Goal: Download file/media

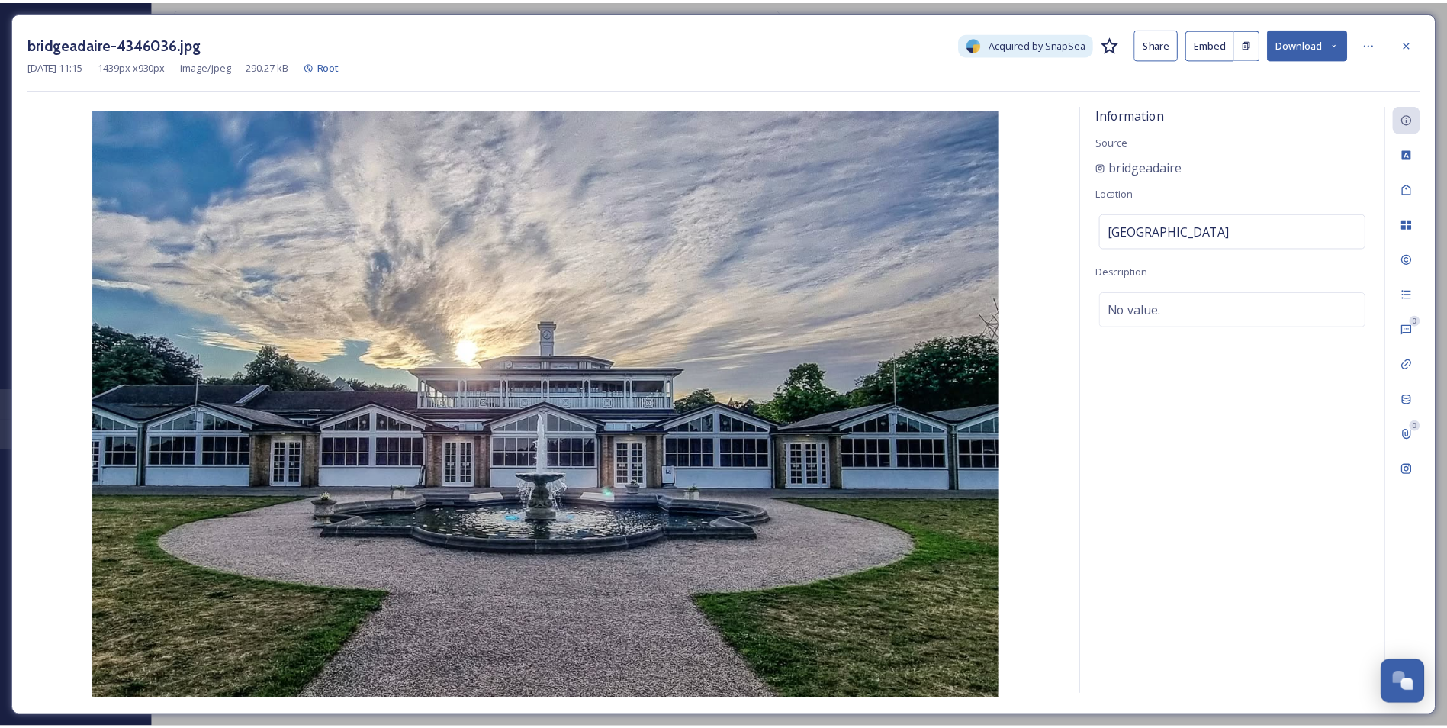
scroll to position [3853, 0]
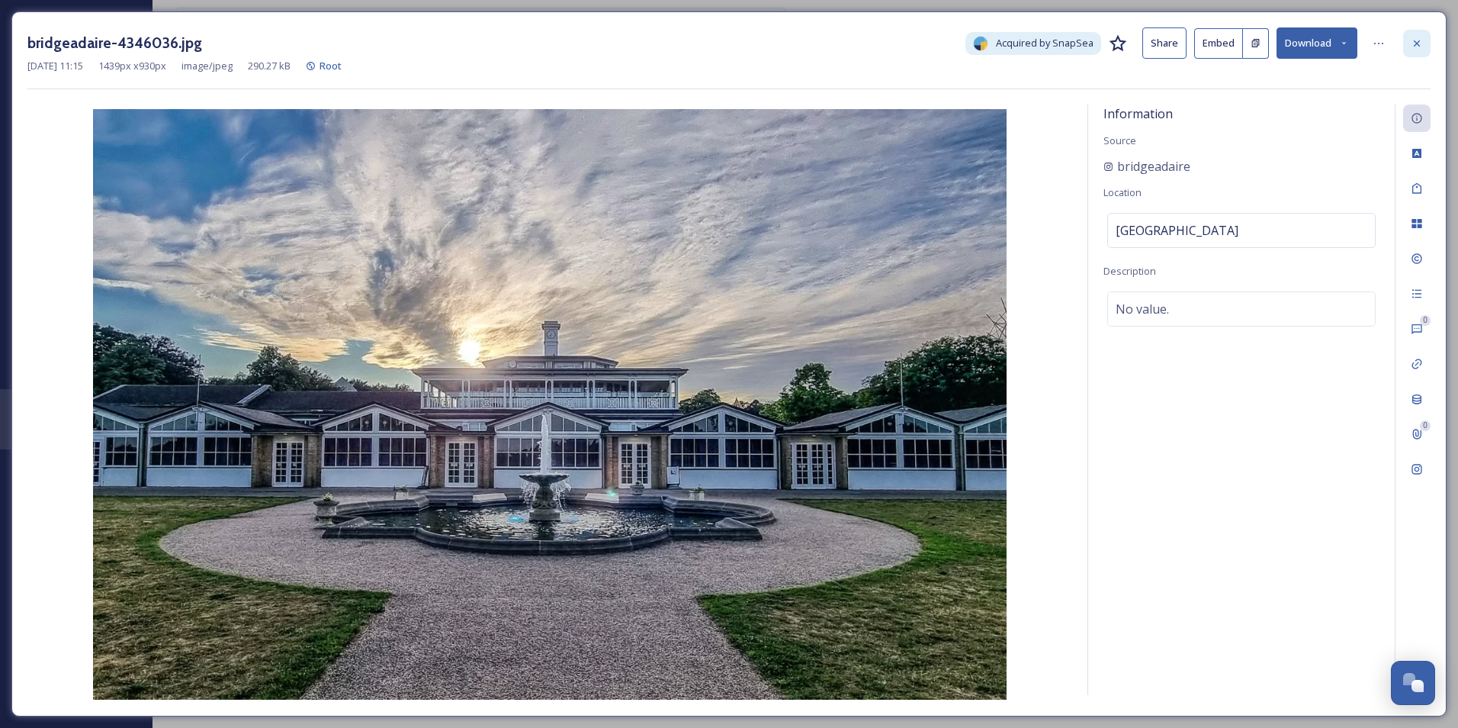
click at [1421, 42] on icon at bounding box center [1417, 43] width 12 height 12
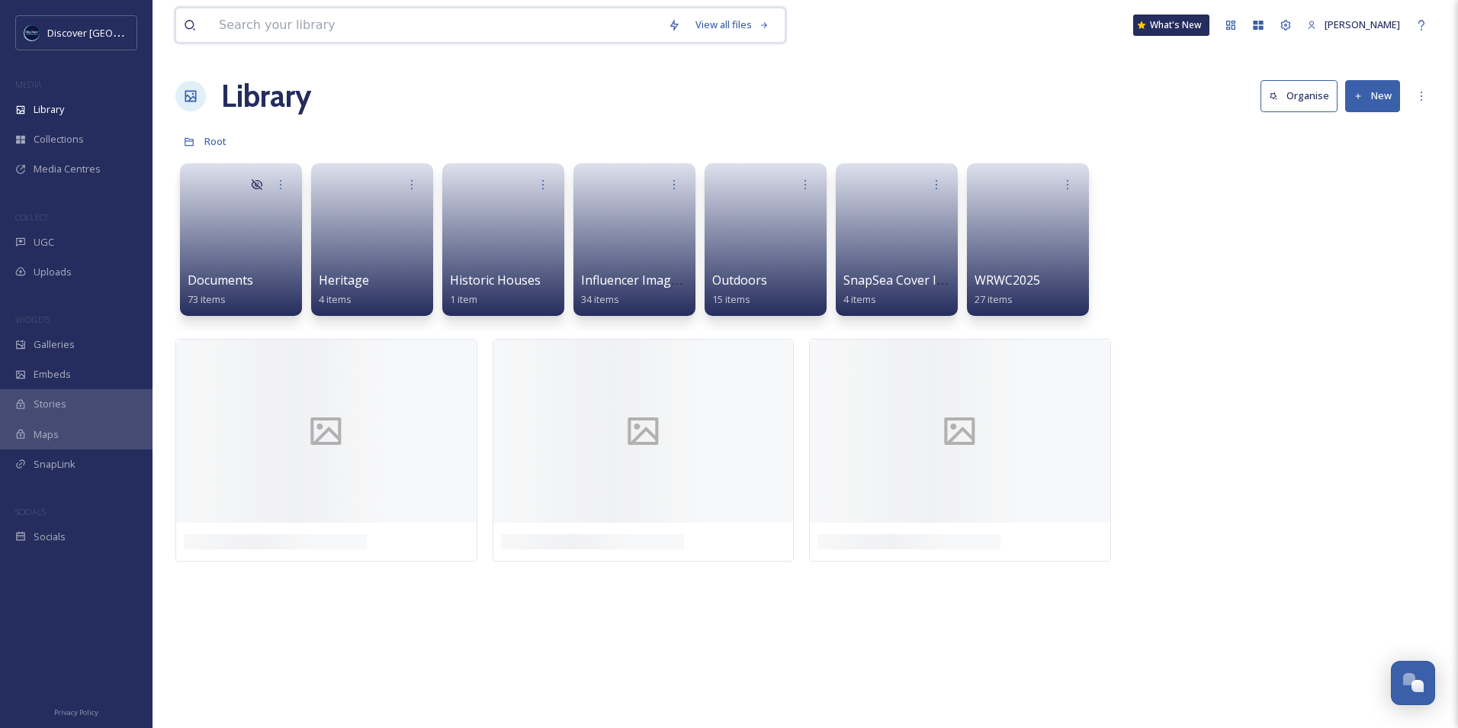
click at [311, 22] on input at bounding box center [435, 25] width 449 height 34
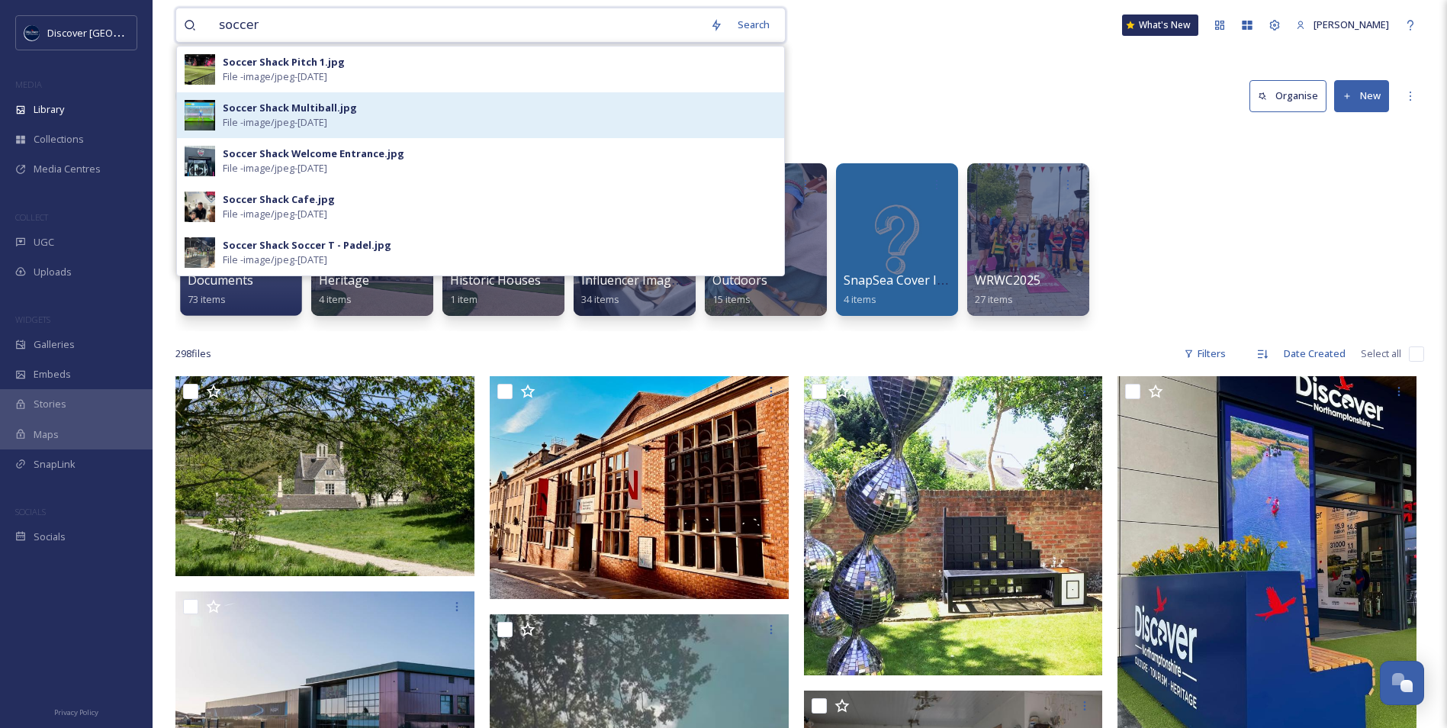
type input "soccer"
click at [338, 112] on div "Soccer Shack Multiball.jpg" at bounding box center [290, 108] width 134 height 14
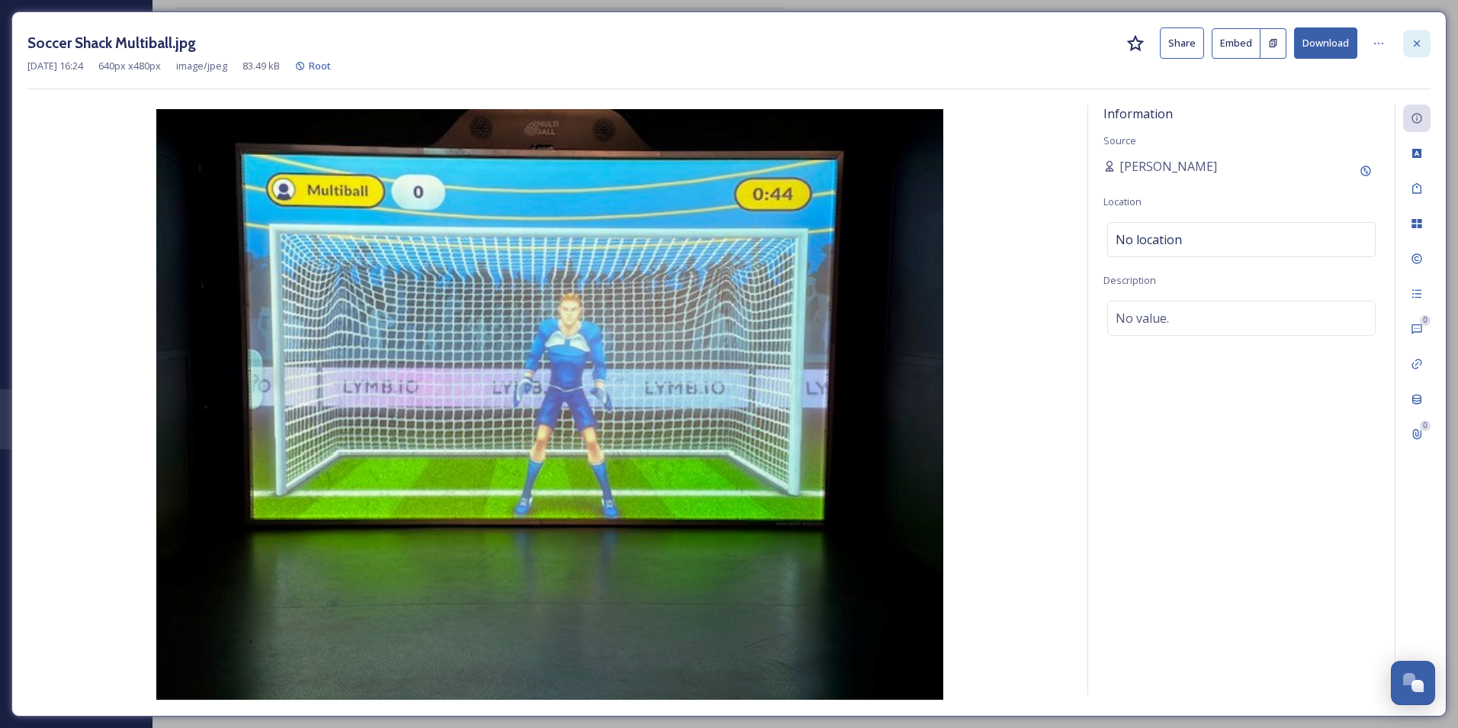
click at [1422, 41] on icon at bounding box center [1417, 43] width 12 height 12
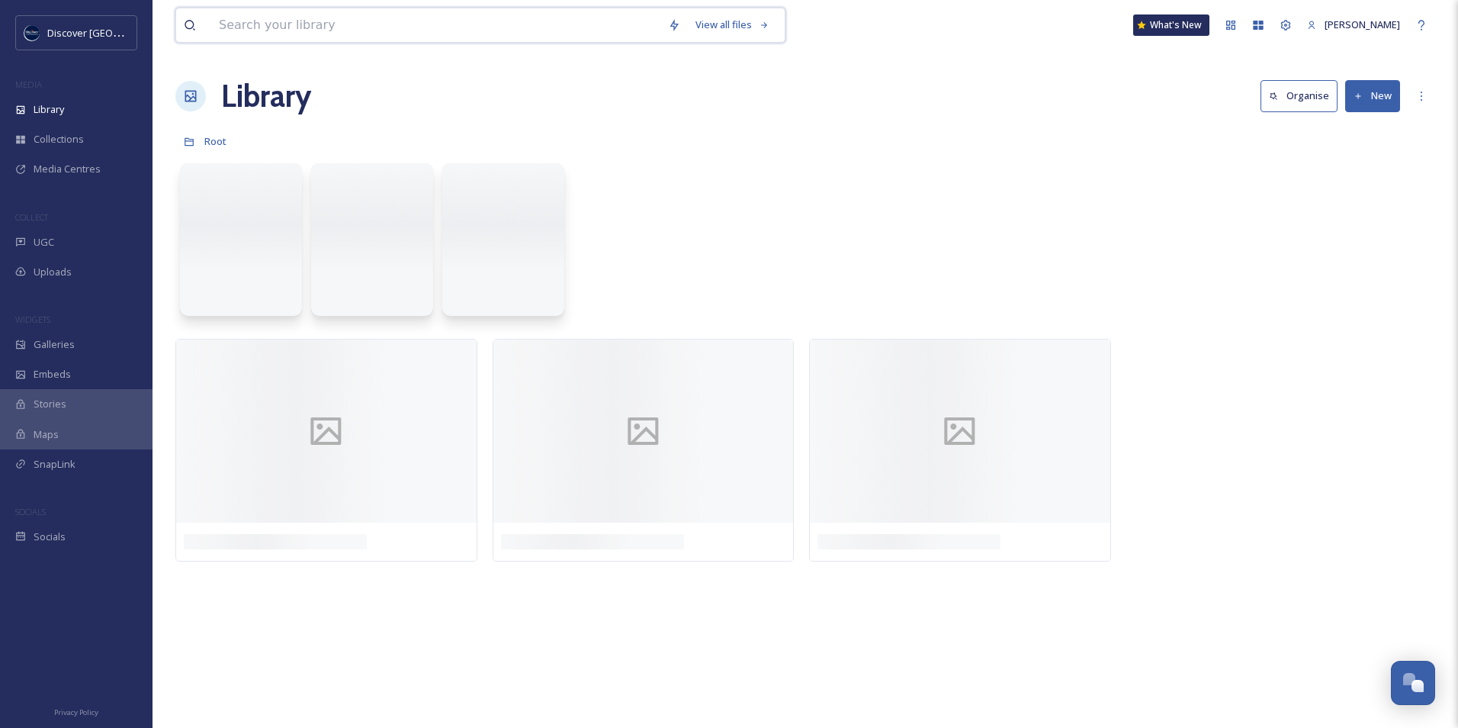
click at [339, 18] on input at bounding box center [435, 25] width 449 height 34
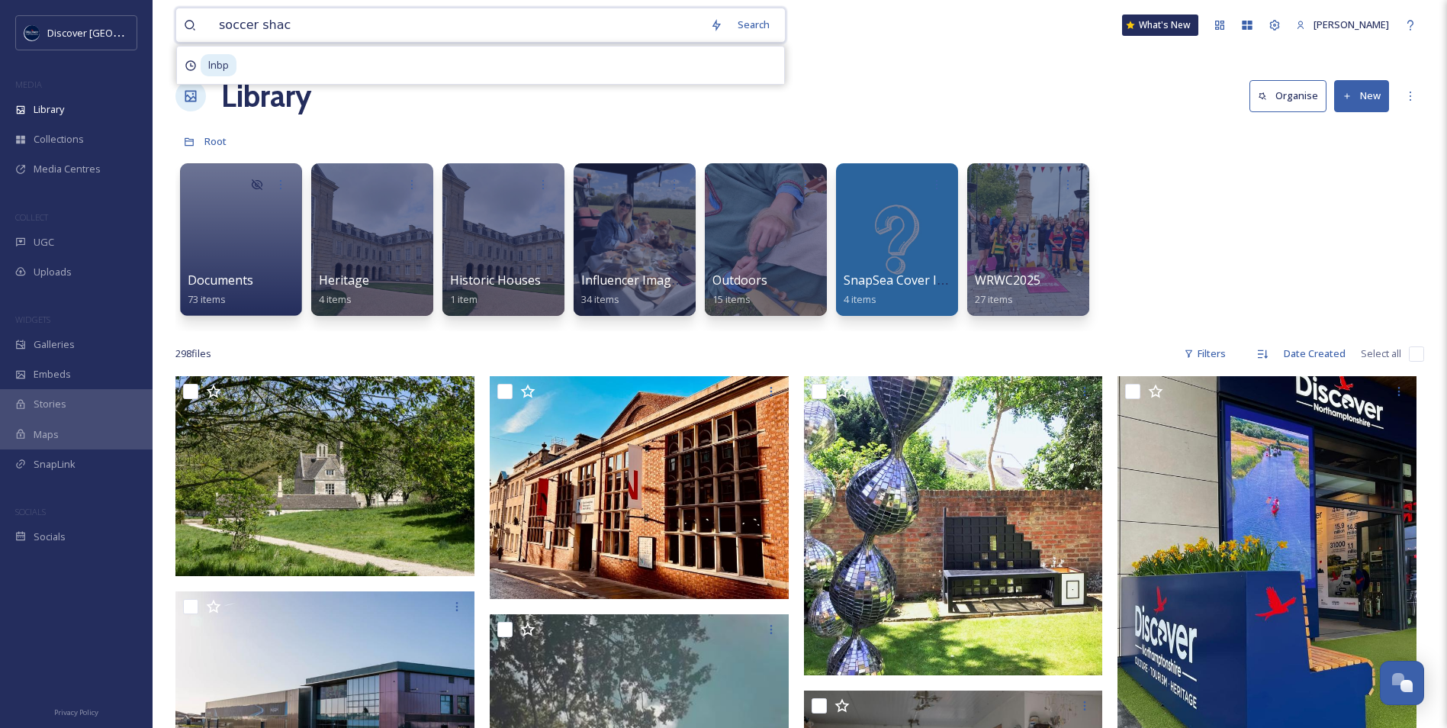
type input "soccer shack"
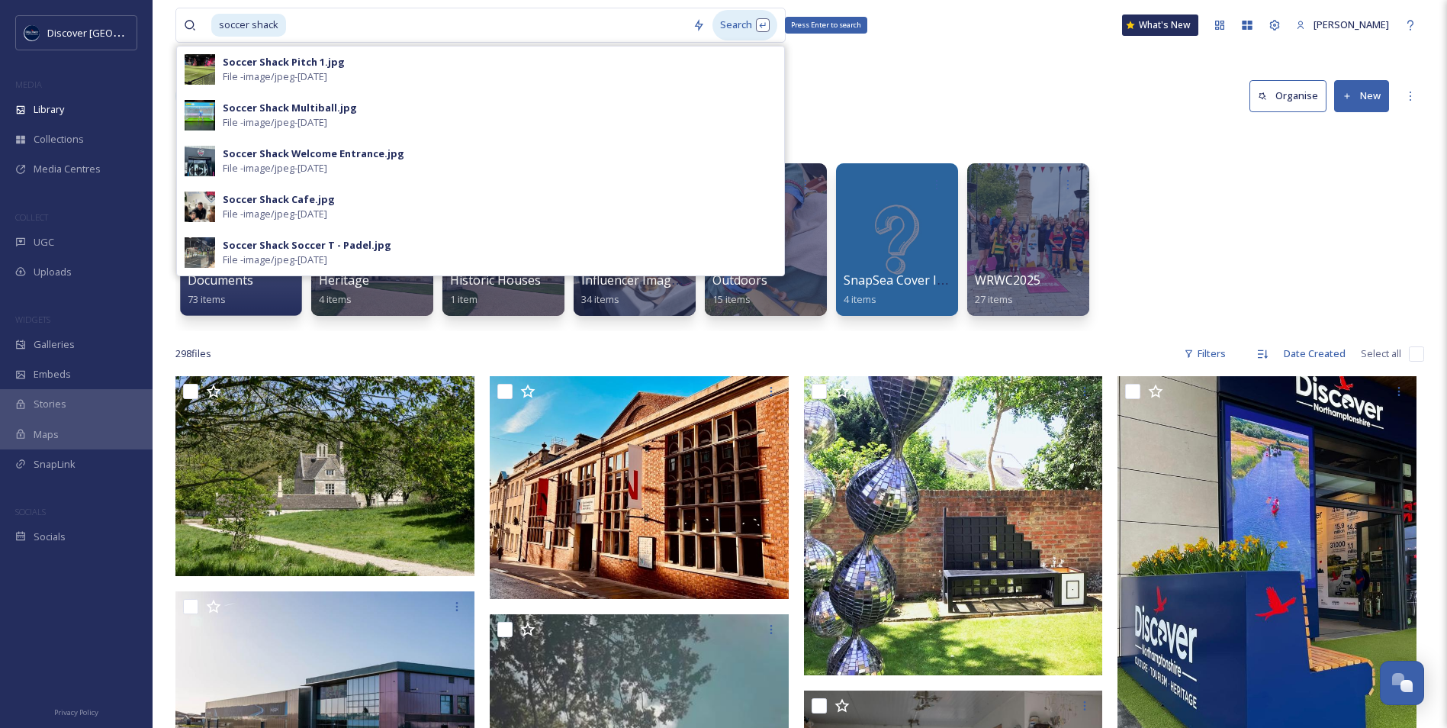
click at [731, 31] on div "Search Press Enter to search" at bounding box center [744, 25] width 65 height 30
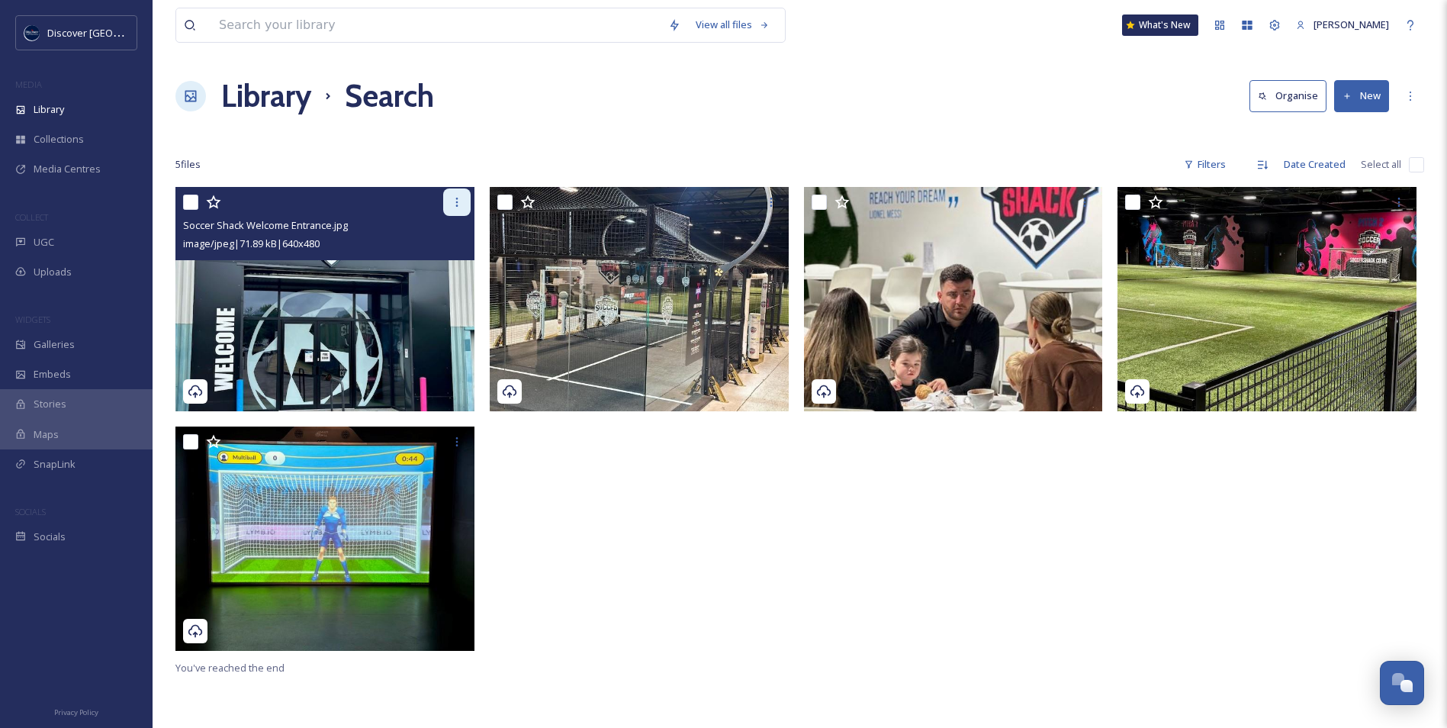
click at [461, 198] on icon at bounding box center [457, 202] width 12 height 12
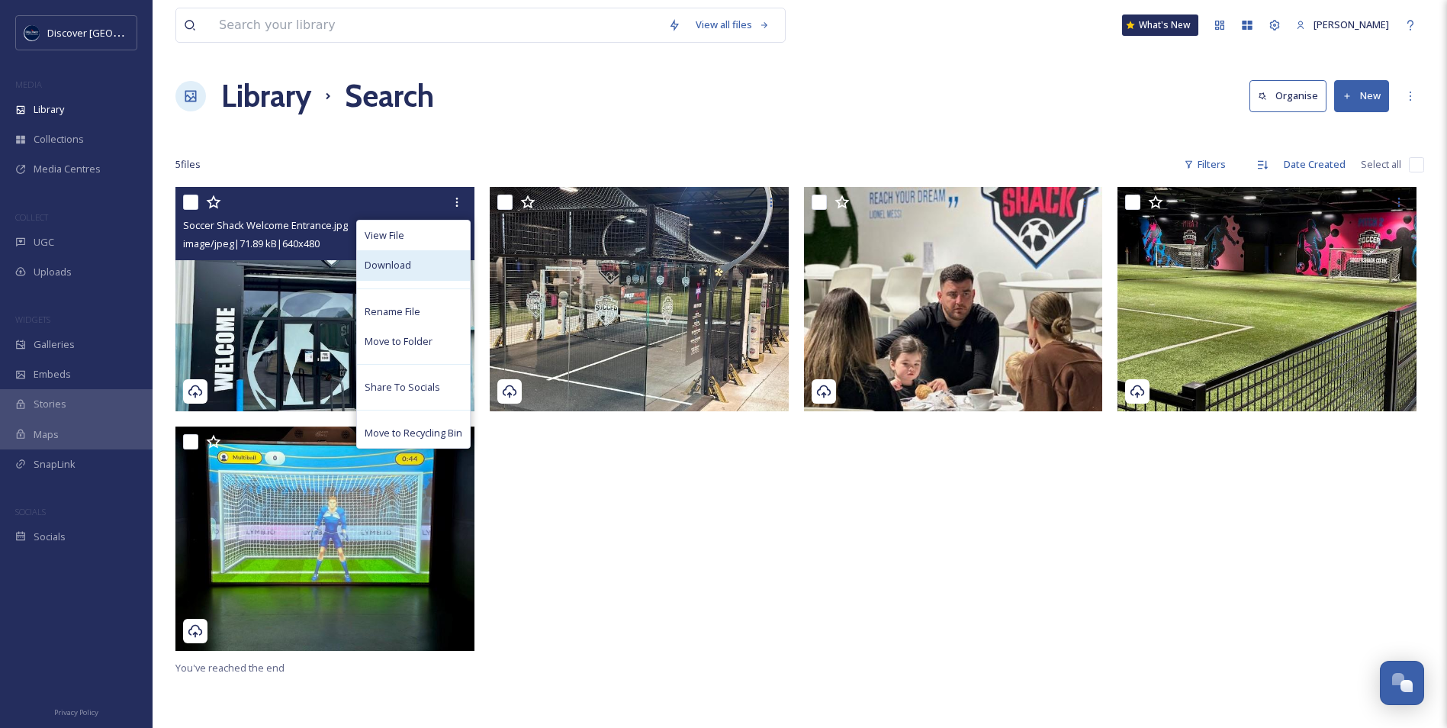
click at [423, 265] on div "Download" at bounding box center [413, 265] width 113 height 30
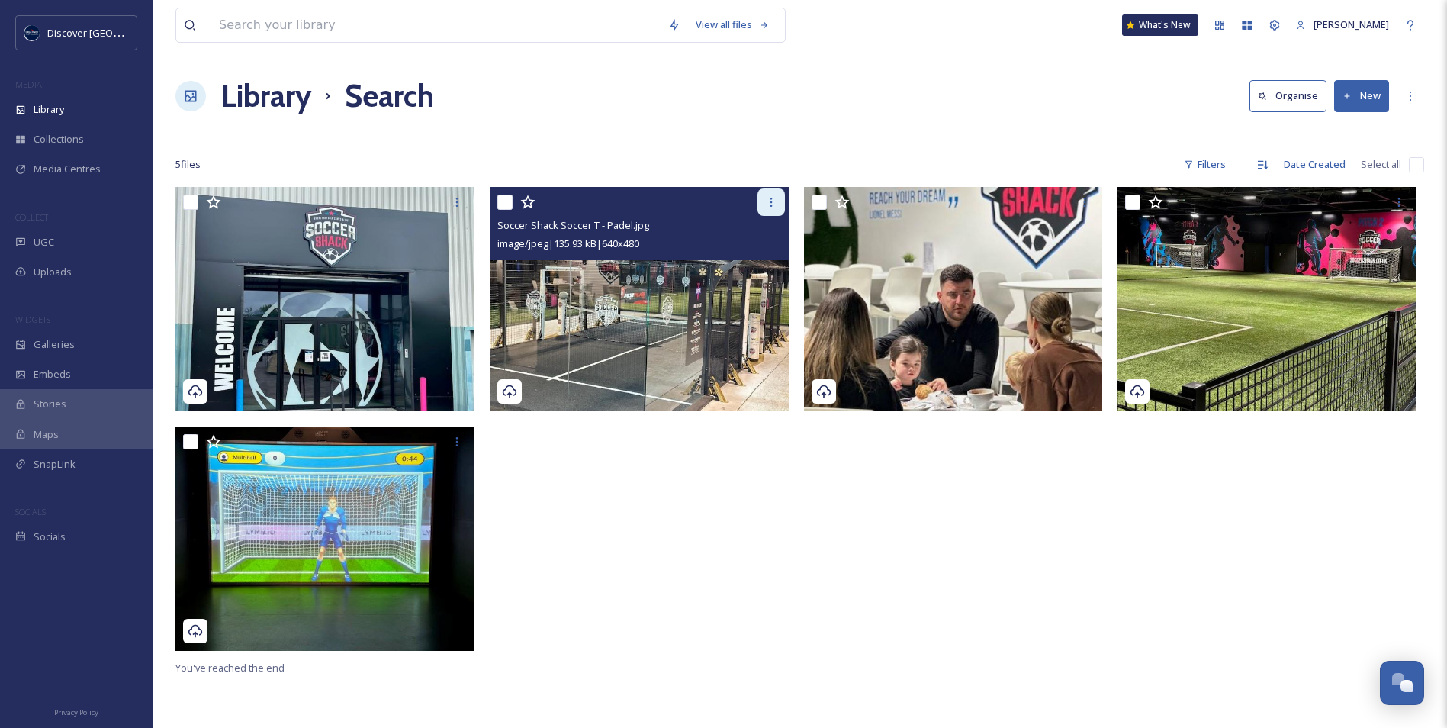
click at [765, 202] on icon at bounding box center [771, 202] width 12 height 12
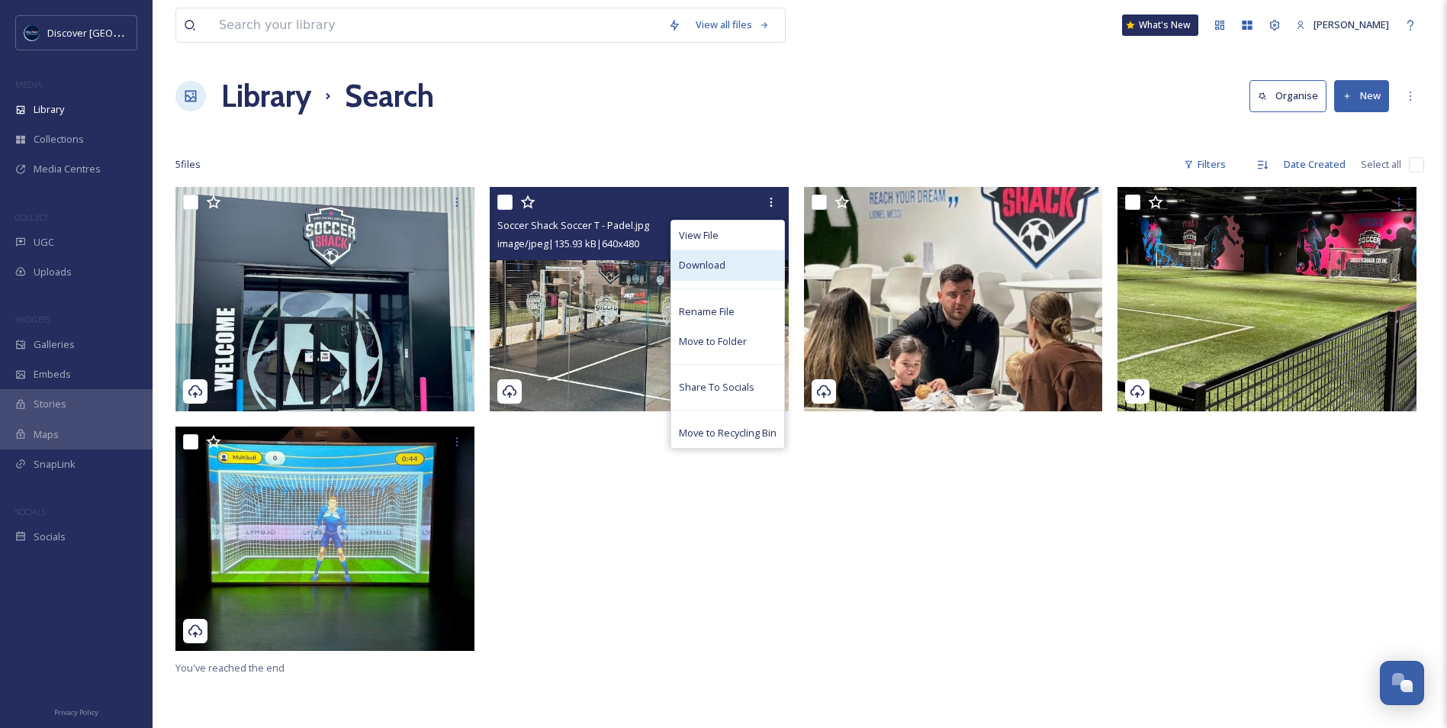
click at [734, 266] on div "Download" at bounding box center [727, 265] width 113 height 30
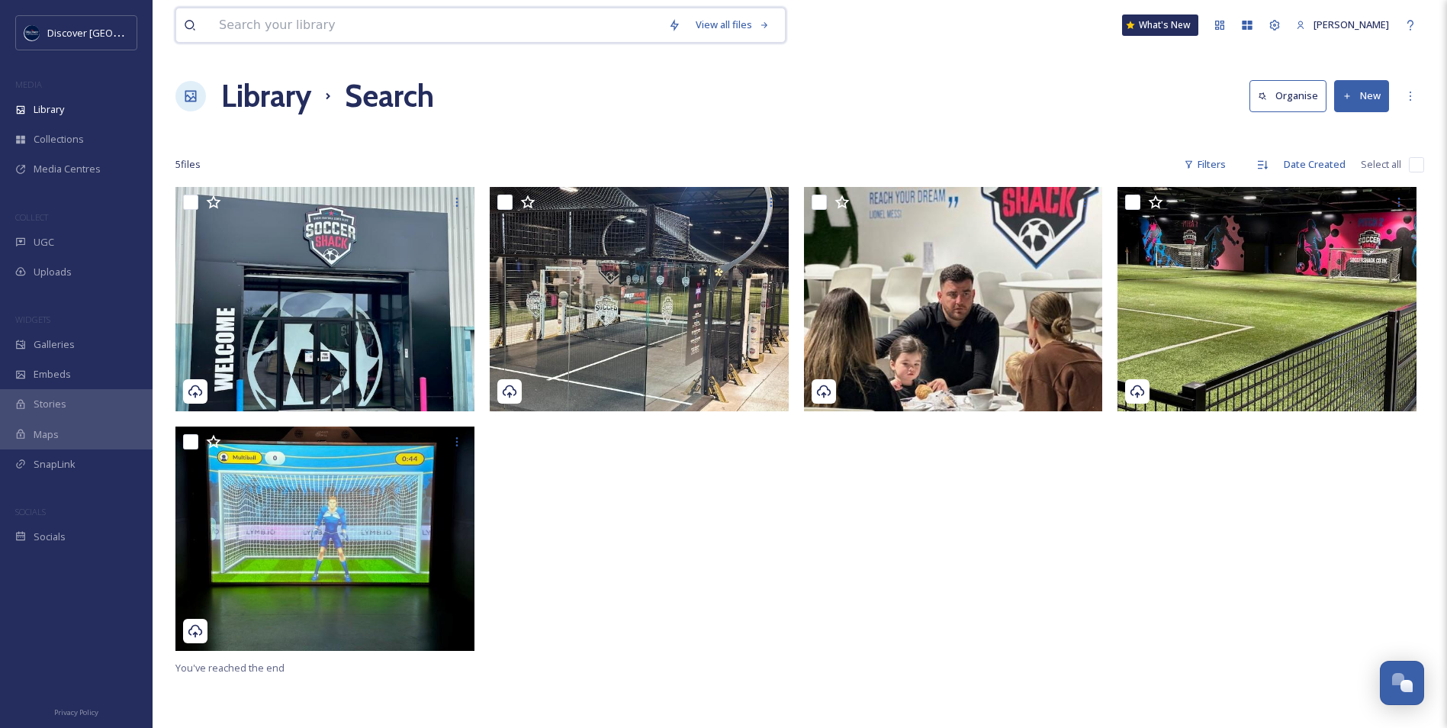
click at [410, 17] on input at bounding box center [435, 25] width 449 height 34
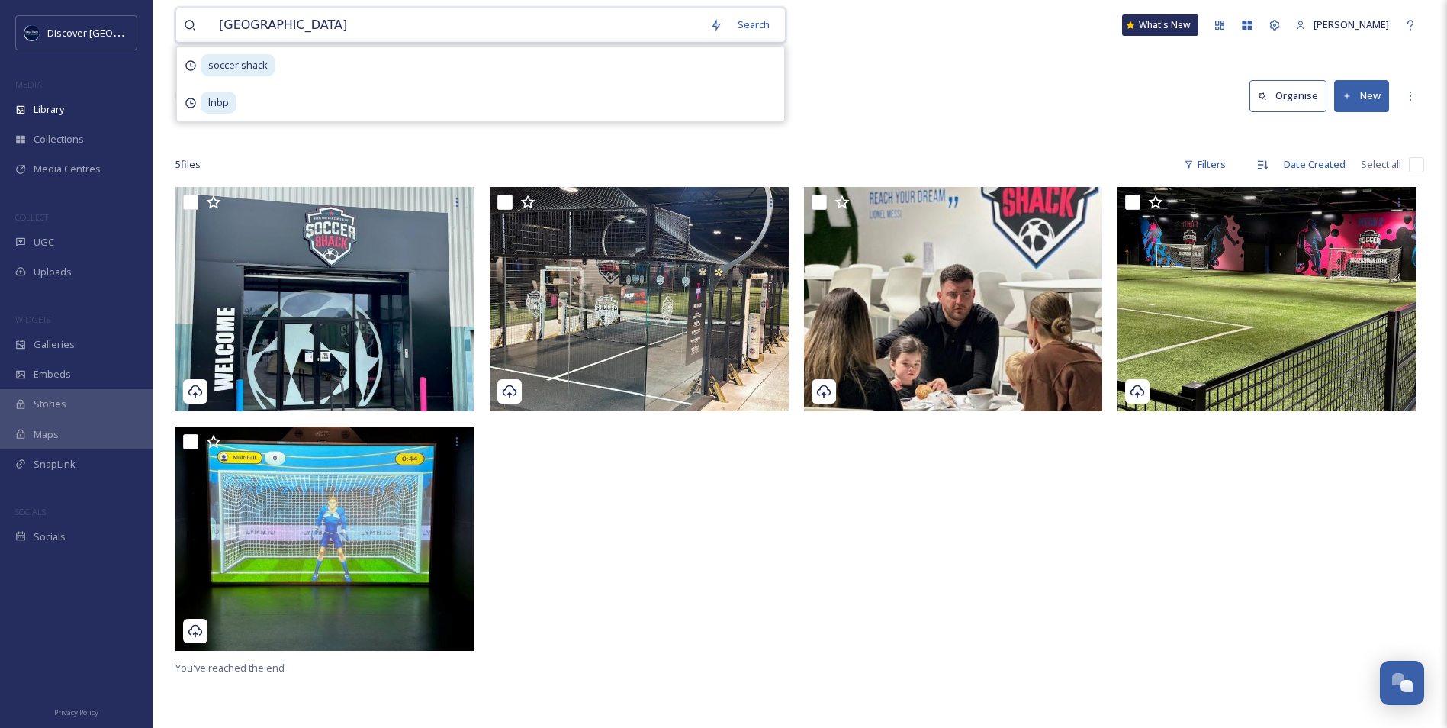
type input "stanwick lakes"
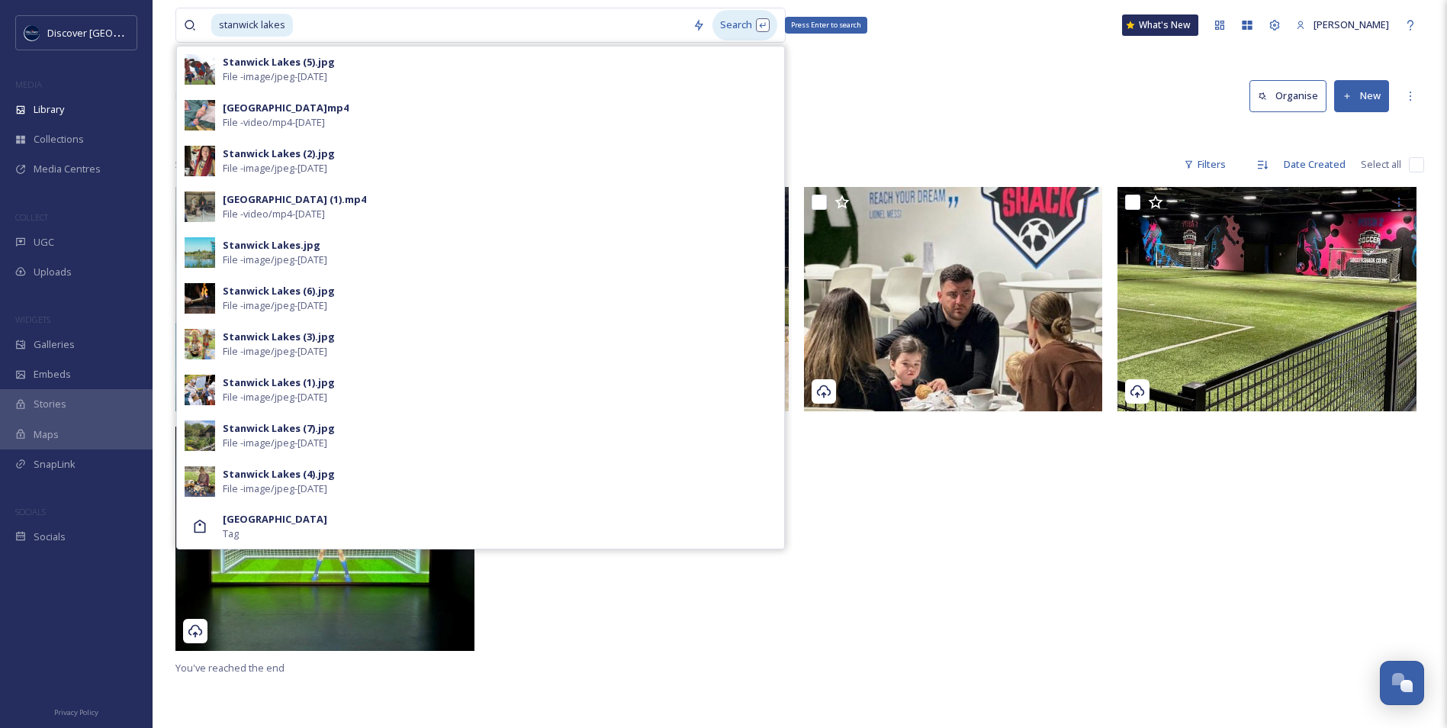
click at [744, 26] on div "Search Press Enter to search" at bounding box center [744, 25] width 65 height 30
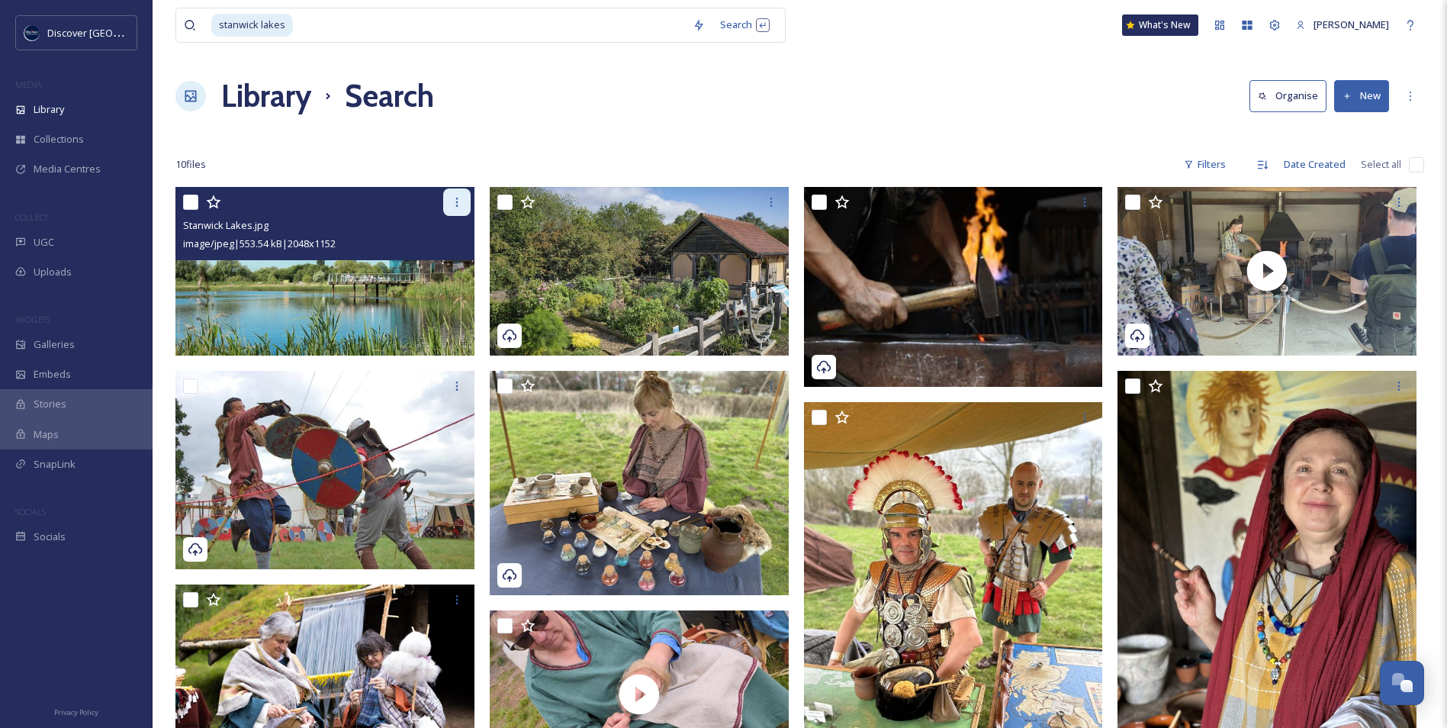
click at [452, 204] on icon at bounding box center [457, 202] width 12 height 12
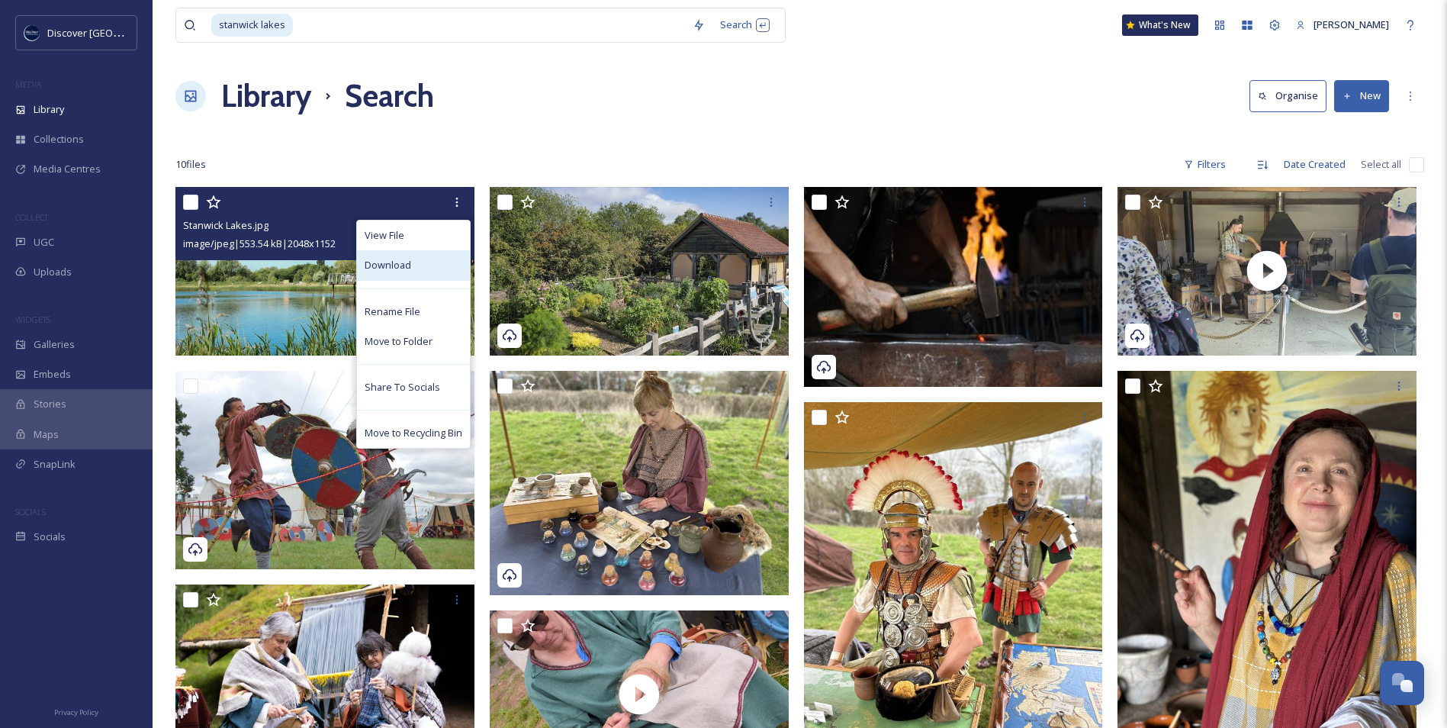
click at [419, 262] on div "Download" at bounding box center [413, 265] width 113 height 30
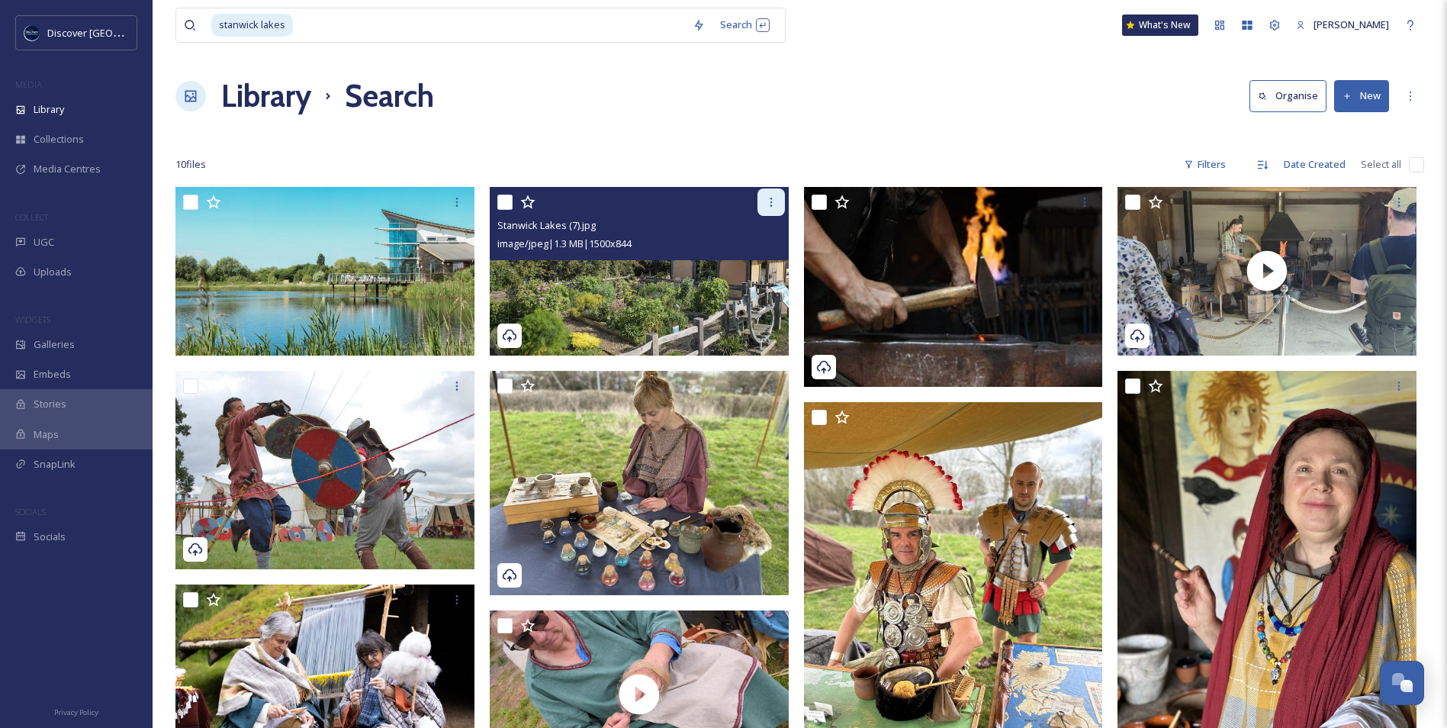
click at [780, 201] on div at bounding box center [770, 201] width 27 height 27
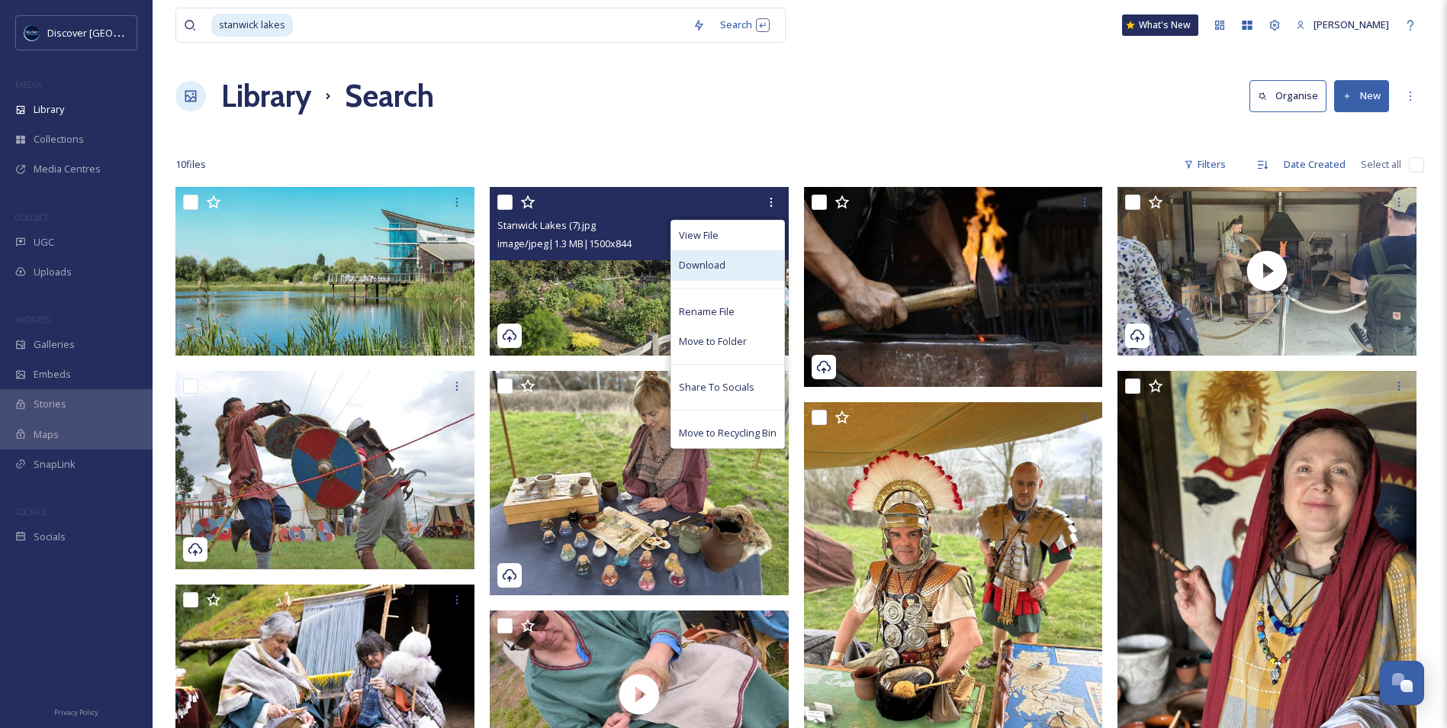
click at [731, 274] on div "Download" at bounding box center [727, 265] width 113 height 30
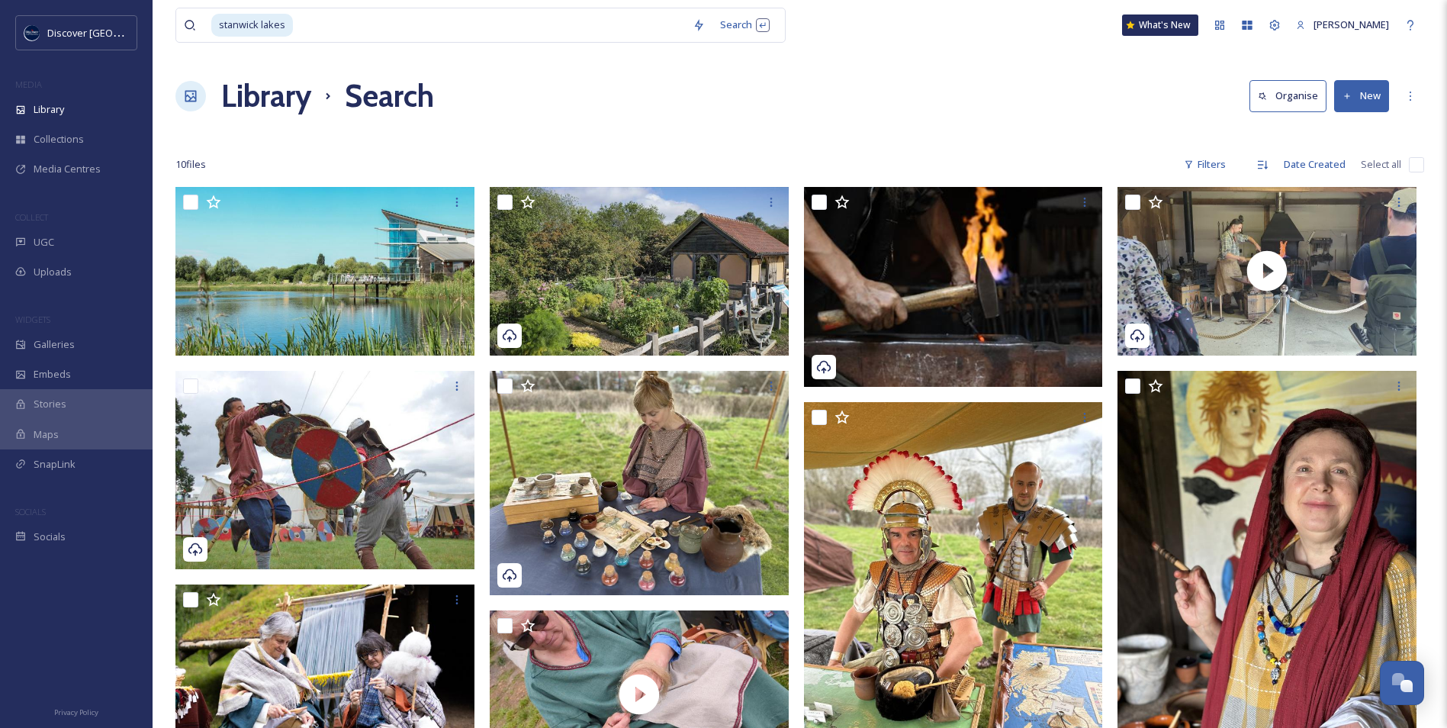
click at [918, 104] on div "Library Search Organise New" at bounding box center [799, 96] width 1248 height 46
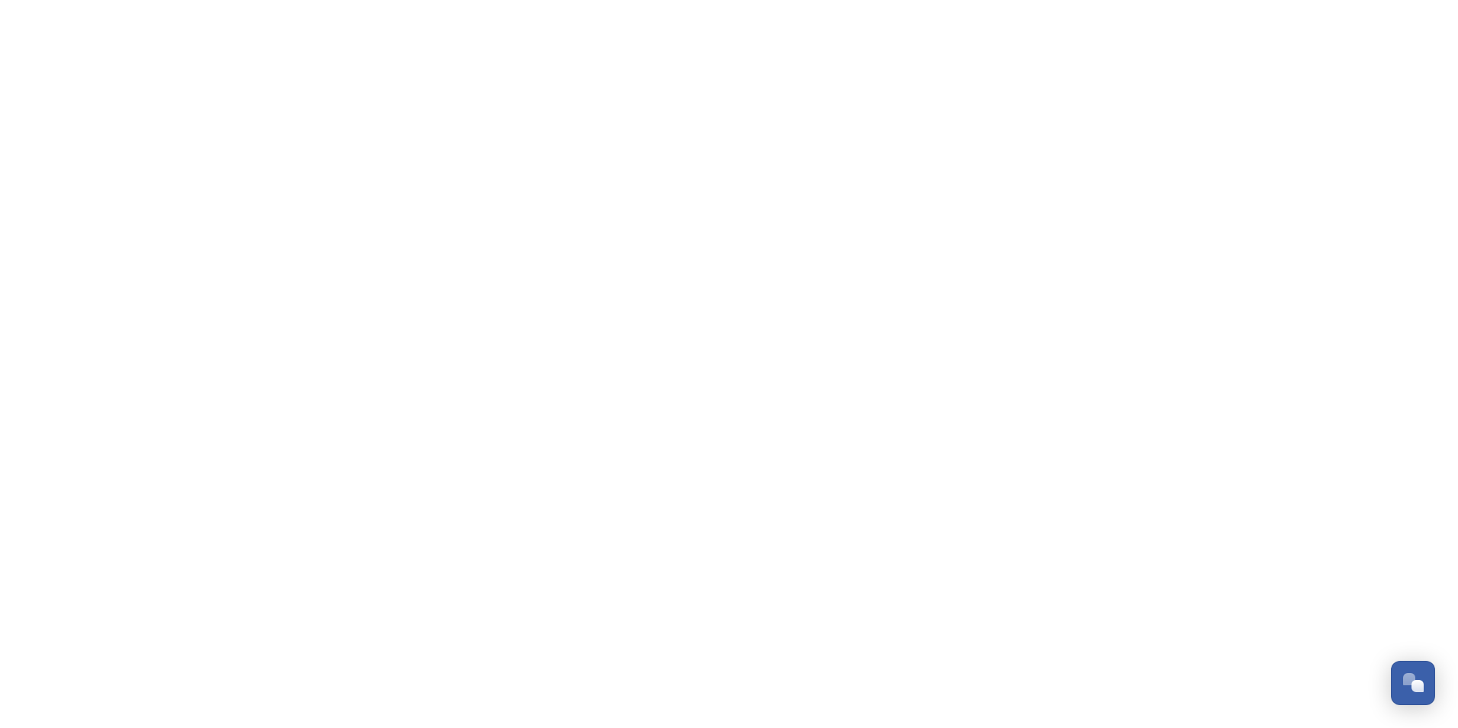
scroll to position [3853, 0]
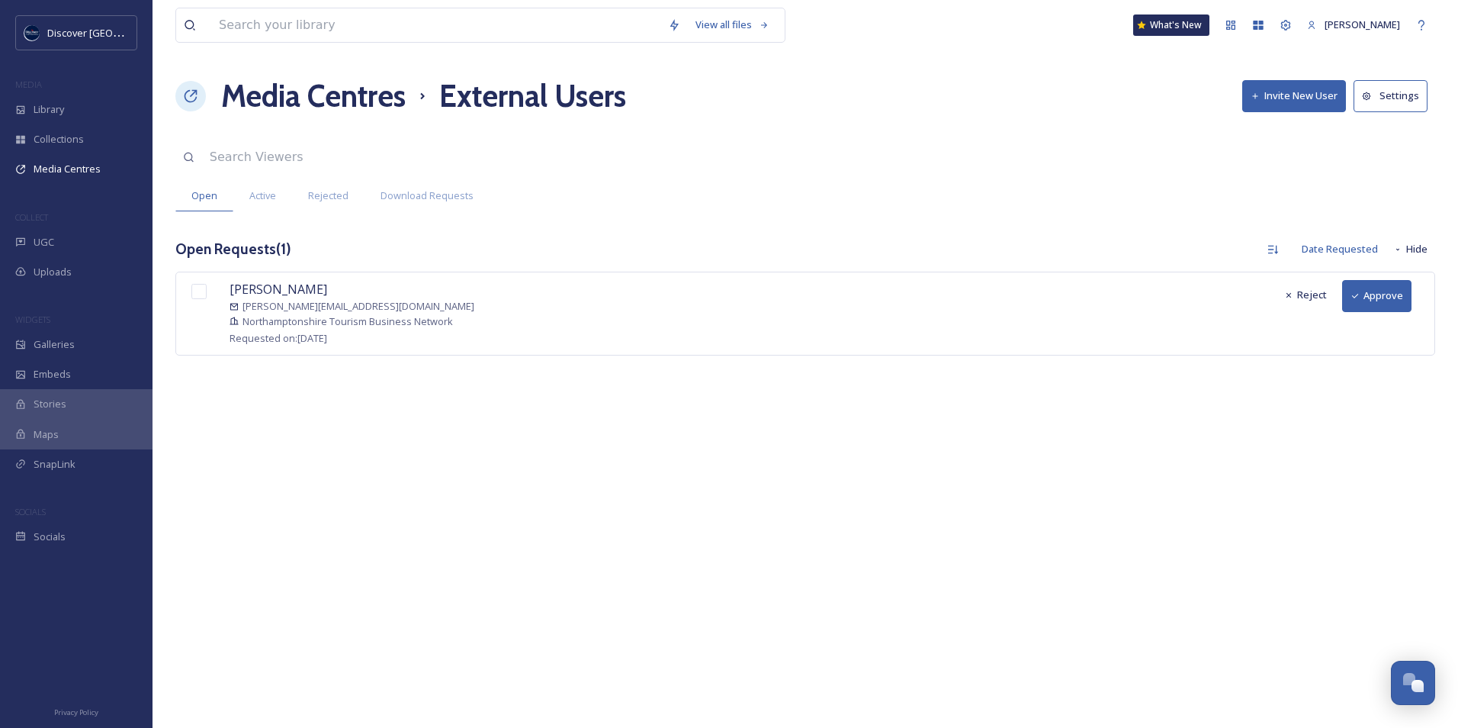
click at [1385, 297] on button "Approve" at bounding box center [1376, 295] width 69 height 31
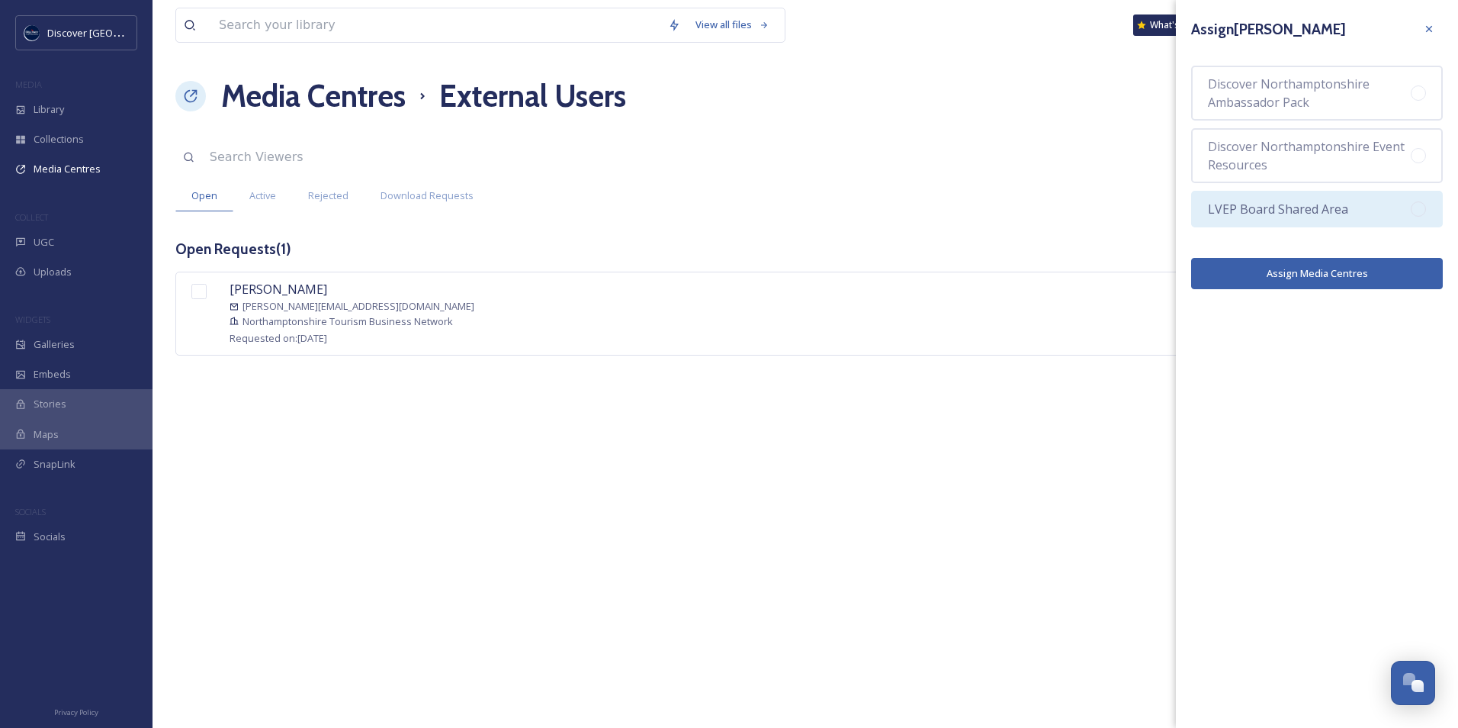
click at [1310, 217] on span "LVEP Board Shared Area" at bounding box center [1278, 209] width 140 height 18
click at [1309, 277] on button "Assign Media Centres" at bounding box center [1317, 273] width 252 height 31
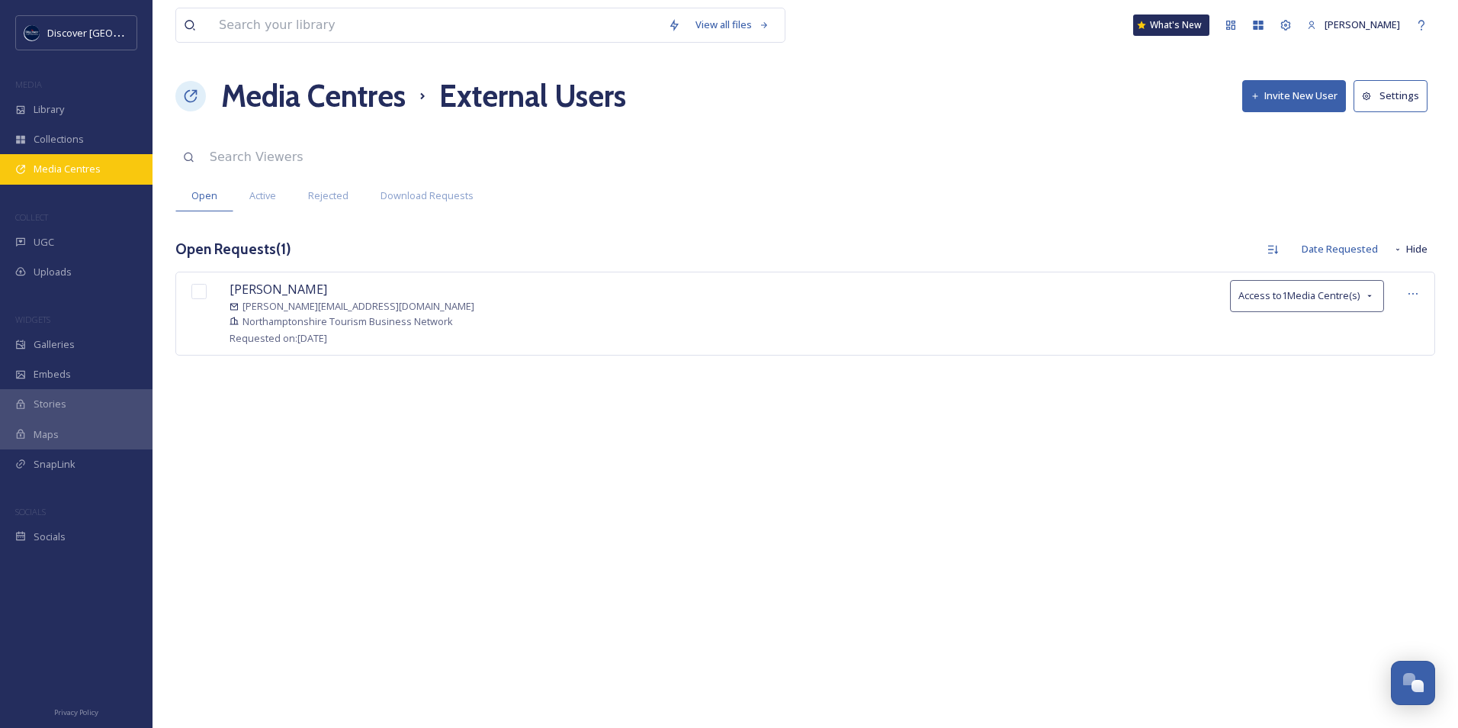
click at [100, 172] on div "Media Centres" at bounding box center [76, 169] width 153 height 30
